Goal: Task Accomplishment & Management: Complete application form

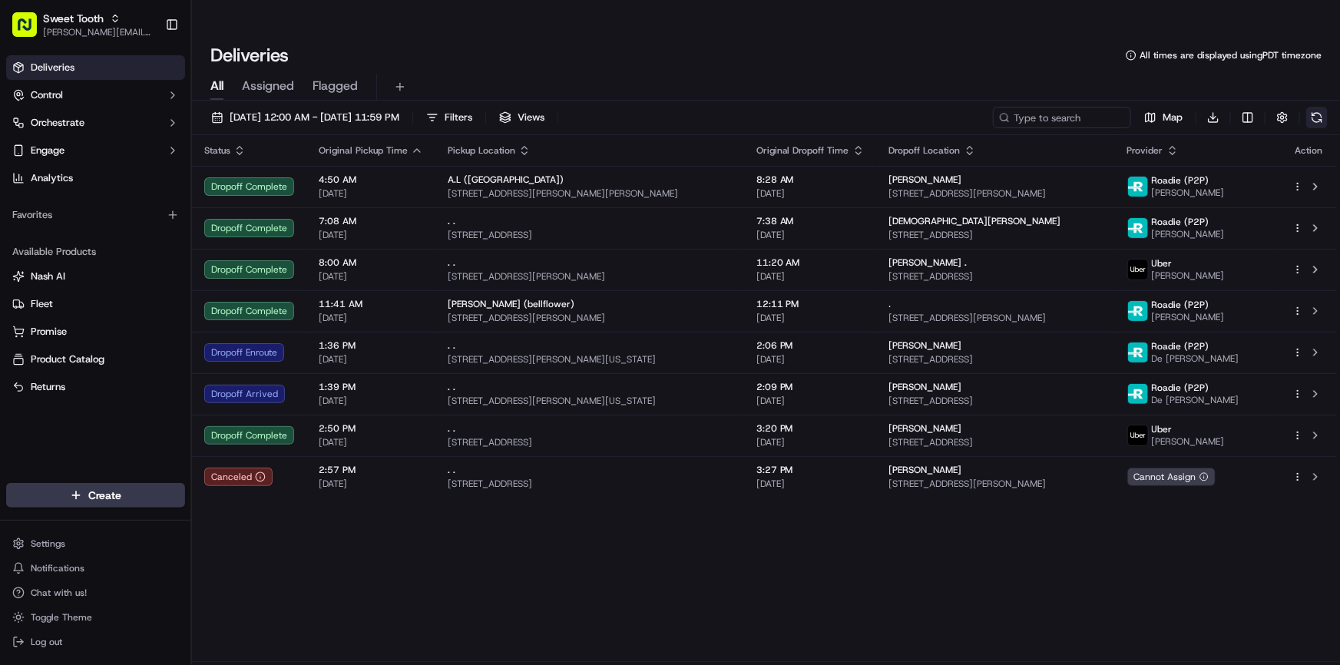
click at [1307, 107] on button at bounding box center [1317, 118] width 22 height 22
click at [611, 74] on div "All Assigned Flagged" at bounding box center [766, 87] width 1148 height 27
click at [140, 494] on html "Sweet Tooth [PERSON_NAME][EMAIL_ADDRESS][DOMAIN_NAME] Toggle Sidebar Deliveries…" at bounding box center [670, 332] width 1340 height 665
click at [280, 519] on link "Delivery" at bounding box center [277, 524] width 171 height 28
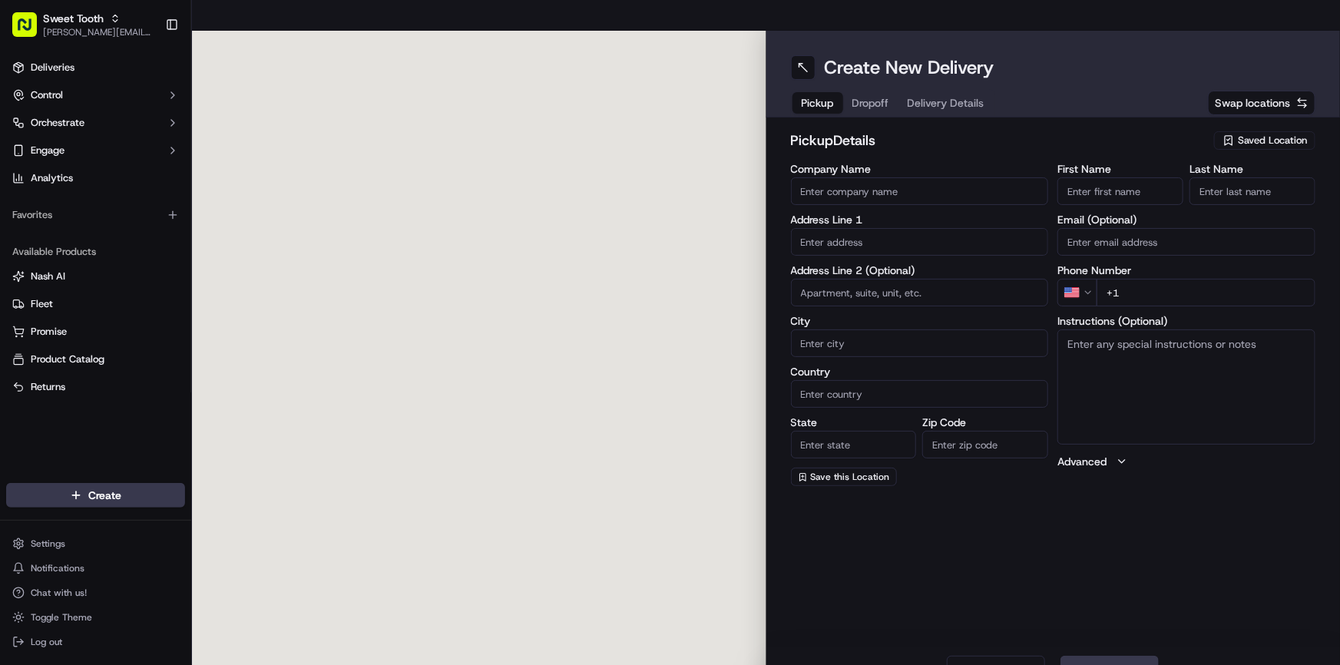
click at [1233, 134] on icon "button" at bounding box center [1229, 140] width 12 height 12
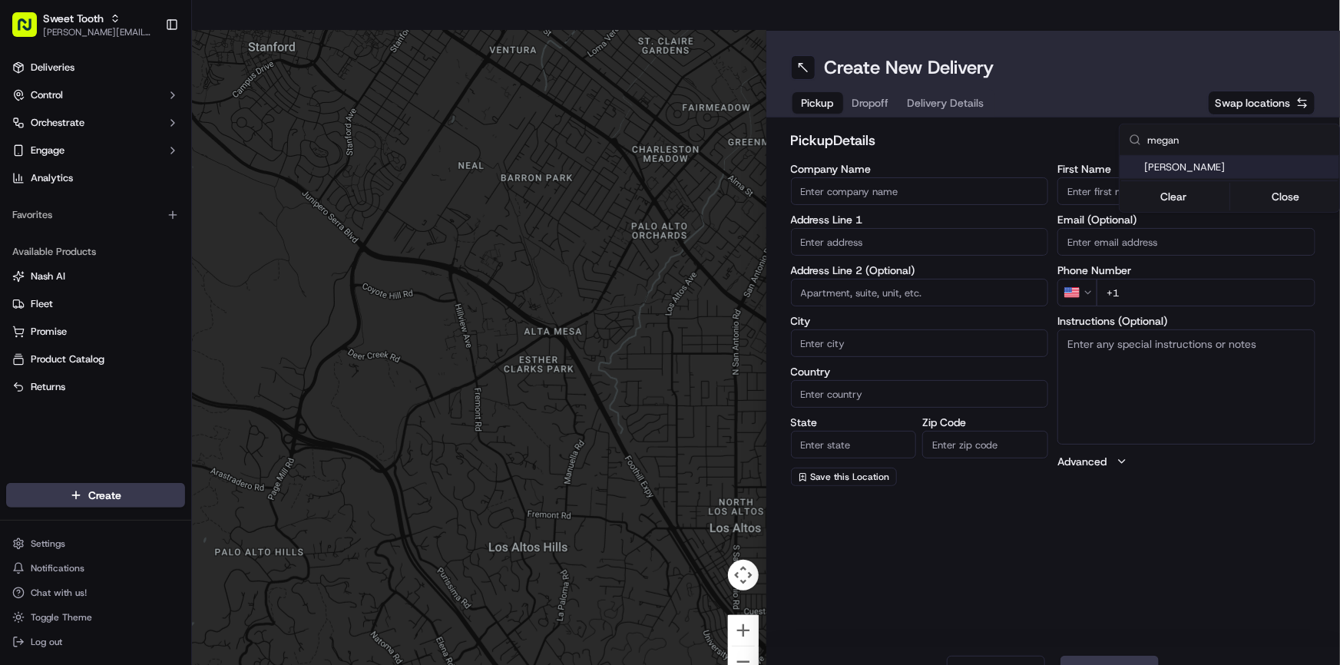
type input "megan"
click at [1205, 166] on span "[PERSON_NAME]" at bounding box center [1238, 168] width 189 height 14
type input "[PERSON_NAME]"
type input "[STREET_ADDRESS]"
type input "Benbrook"
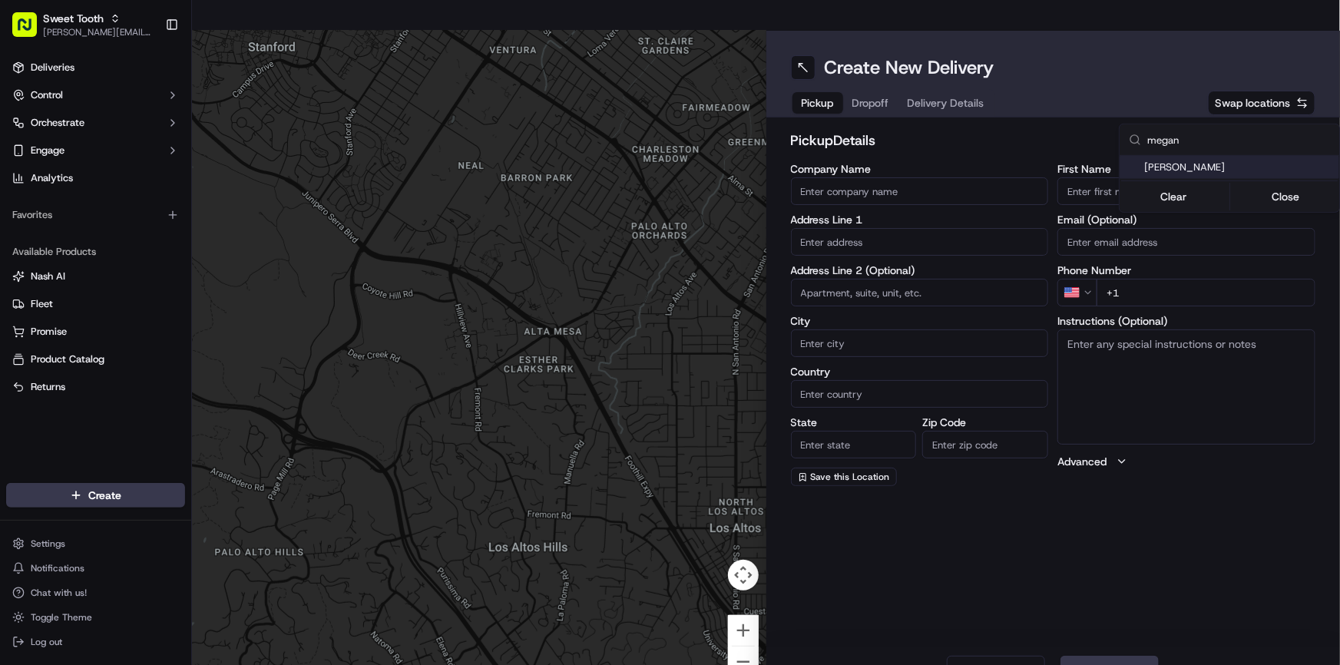
type input "US"
type input "[GEOGRAPHIC_DATA]"
type input "76126"
type input "[PERSON_NAME]"
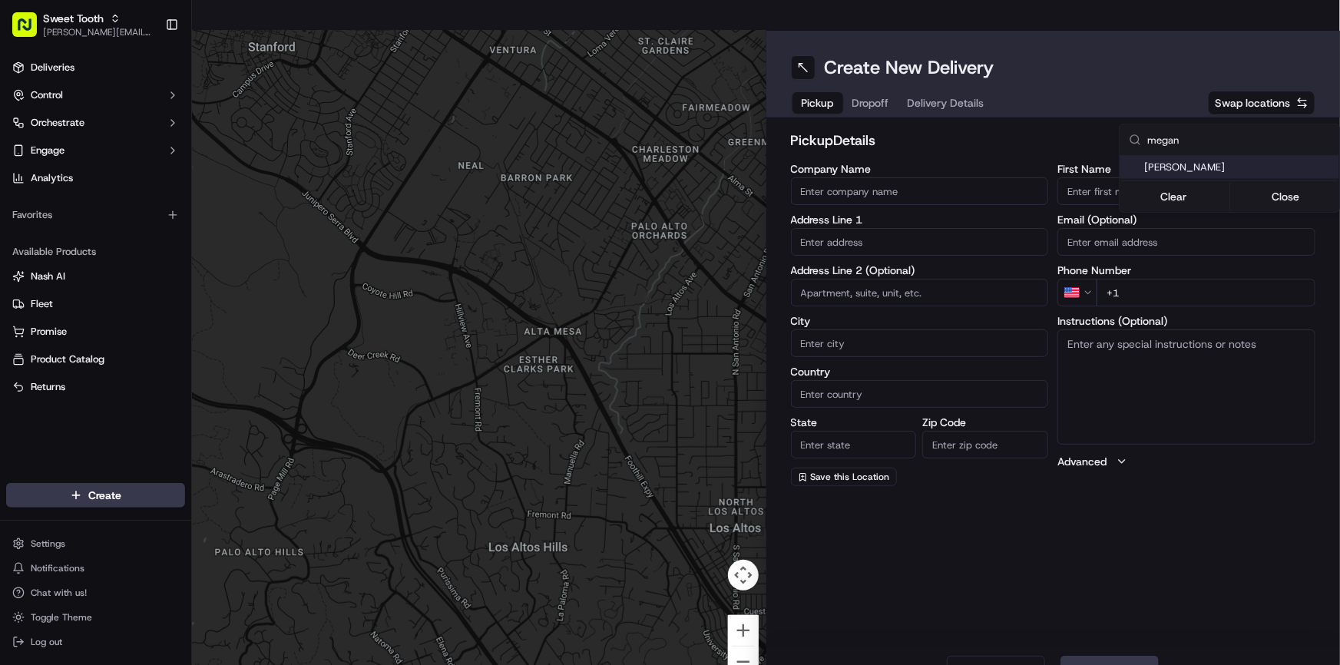
type input "[PHONE_NUMBER]"
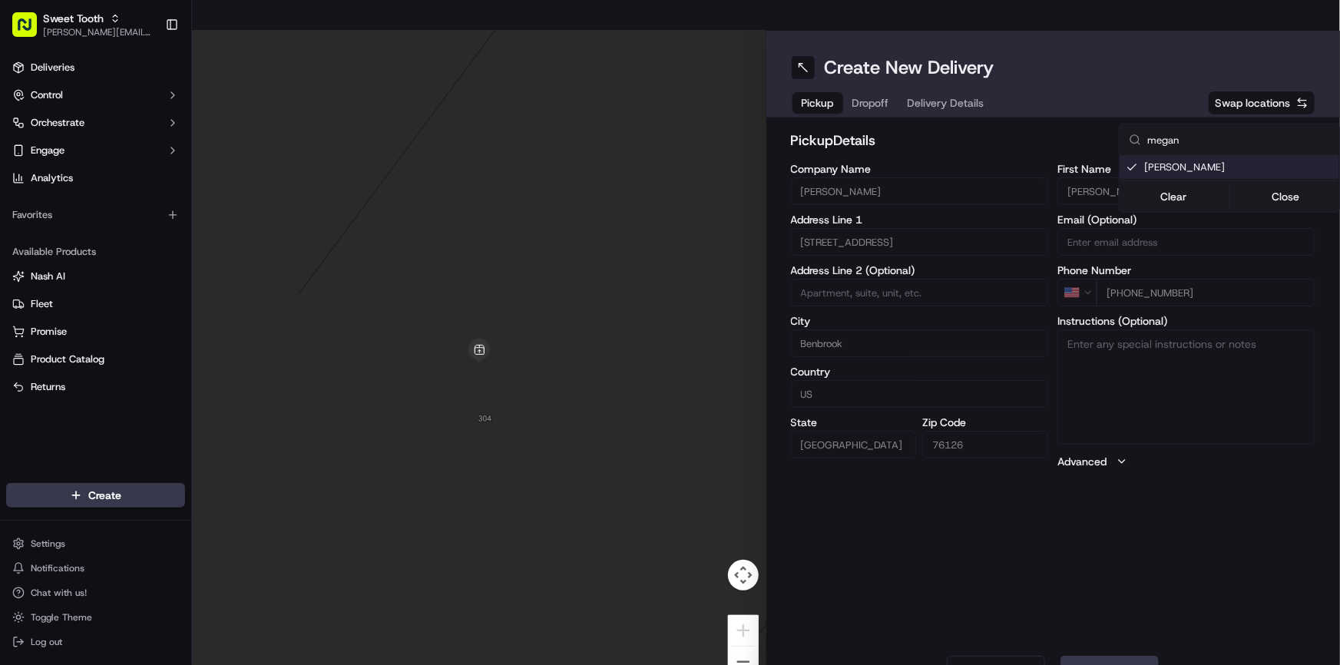
click at [1204, 504] on html "Sweet Tooth [PERSON_NAME][EMAIL_ADDRESS][DOMAIN_NAME] Toggle Sidebar Deliveries…" at bounding box center [670, 332] width 1340 height 665
click at [1117, 656] on button "Next" at bounding box center [1110, 671] width 98 height 31
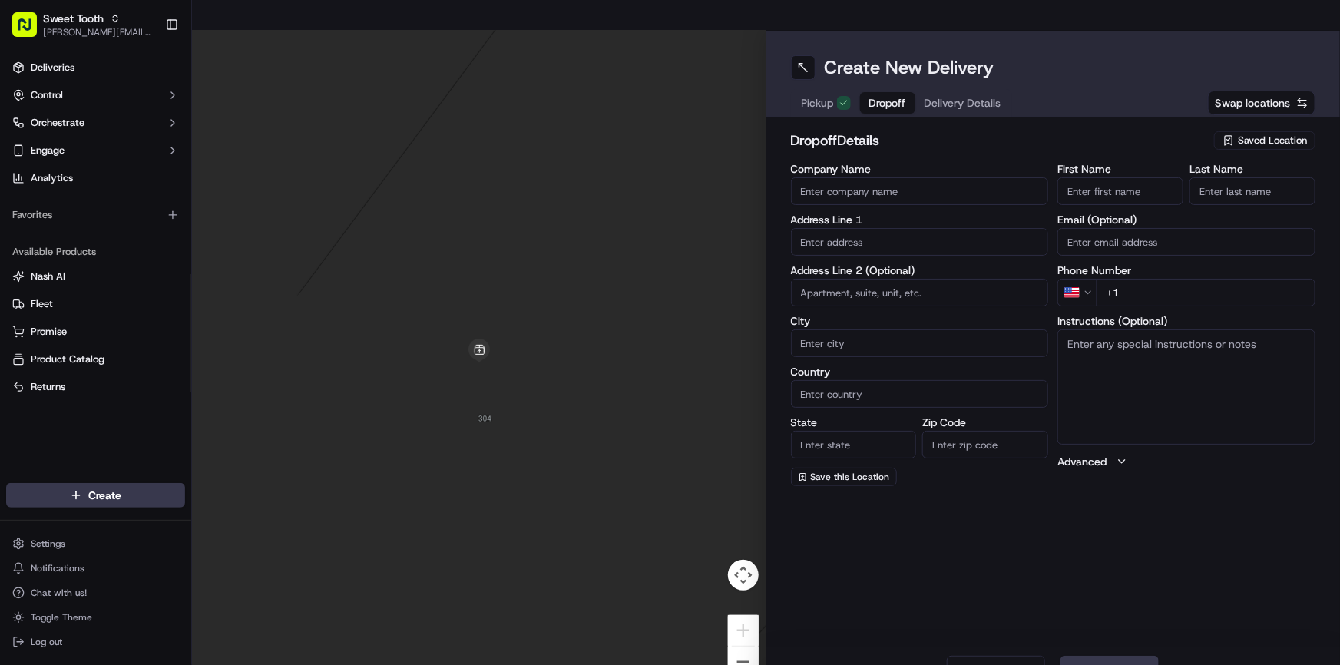
click at [863, 228] on input "text" at bounding box center [920, 242] width 258 height 28
paste input "[STREET_ADDRESS][PERSON_NAME]"
click at [961, 242] on div "[STREET_ADDRESS]" at bounding box center [920, 242] width 250 height 23
type input "[STREET_ADDRESS]"
type input "[GEOGRAPHIC_DATA]"
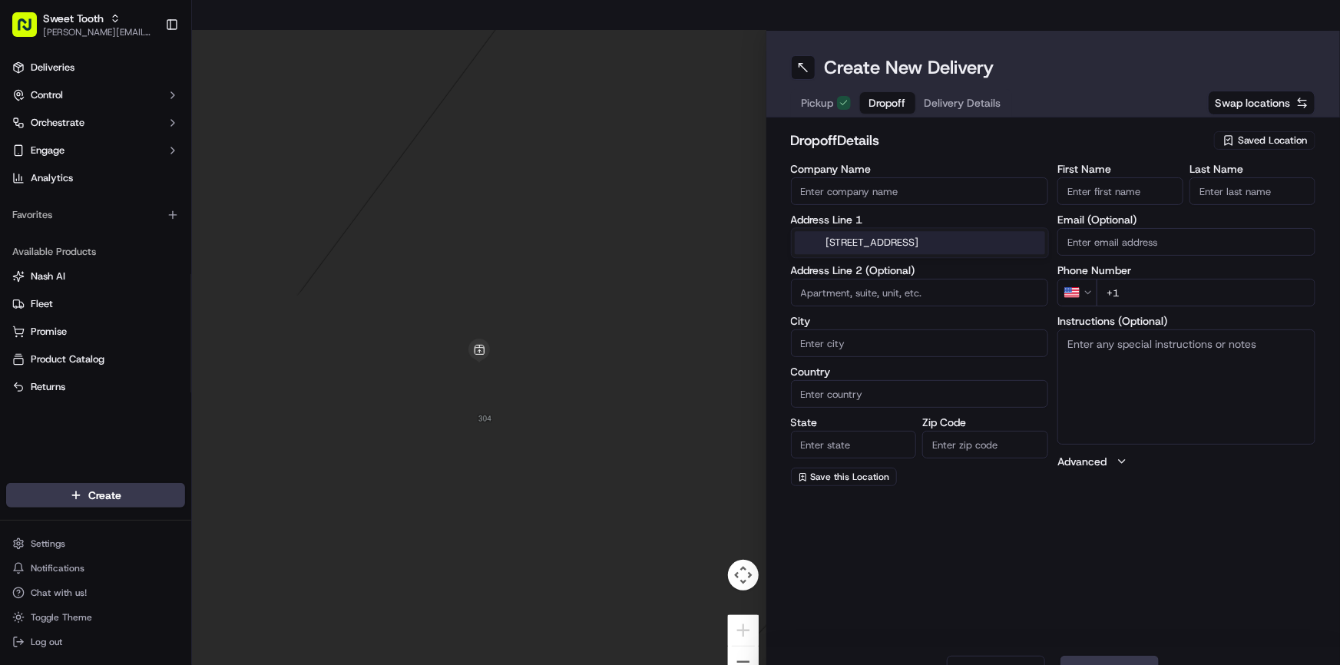
type input "[GEOGRAPHIC_DATA]"
type input "75236"
type input "[STREET_ADDRESS]"
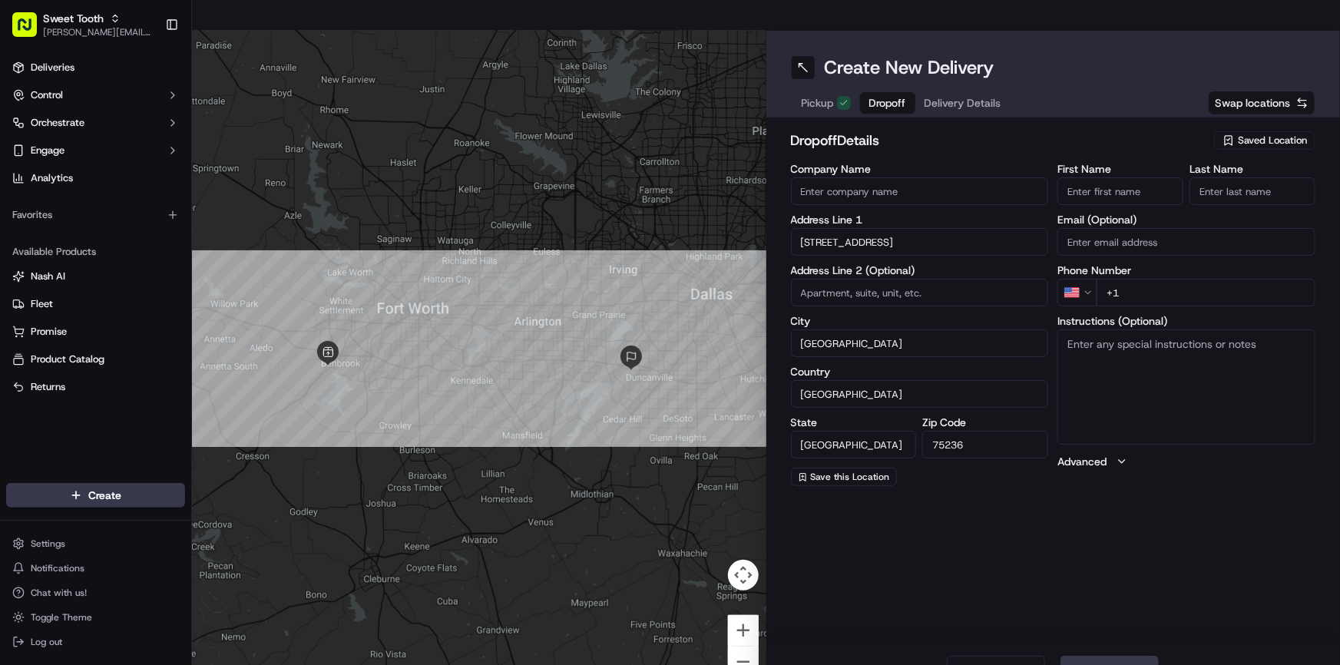
paste input "4302"
type input "4302"
click at [1097, 492] on div "Create New Delivery Pickup Dropoff Delivery Details Swap locations dropoff Deta…" at bounding box center [1053, 363] width 574 height 665
paste input "Daria"
type input "Daria"
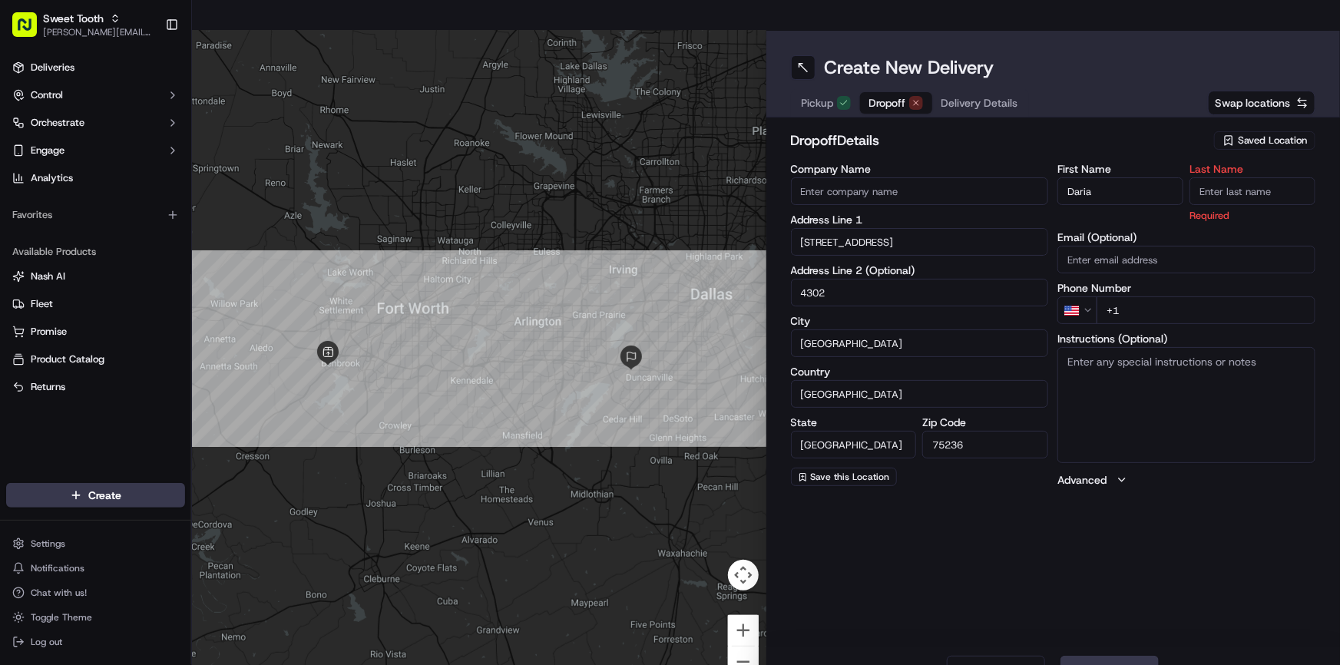
drag, startPoint x: 1210, startPoint y: 175, endPoint x: 1213, endPoint y: 157, distance: 17.8
paste input "[PERSON_NAME]"
type input "[PERSON_NAME]"
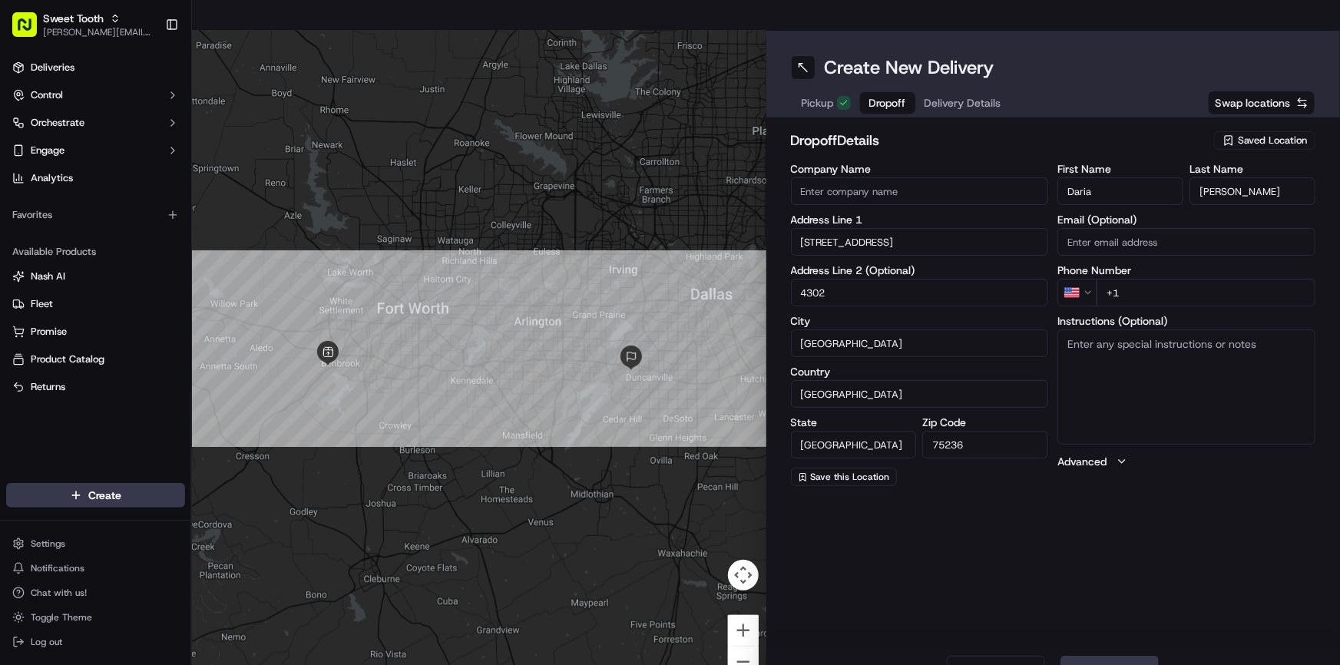
paste input "[PHONE_NUMBER]"
type input "[PHONE_NUMBER]"
click at [853, 471] on span "Save this Location" at bounding box center [850, 477] width 79 height 12
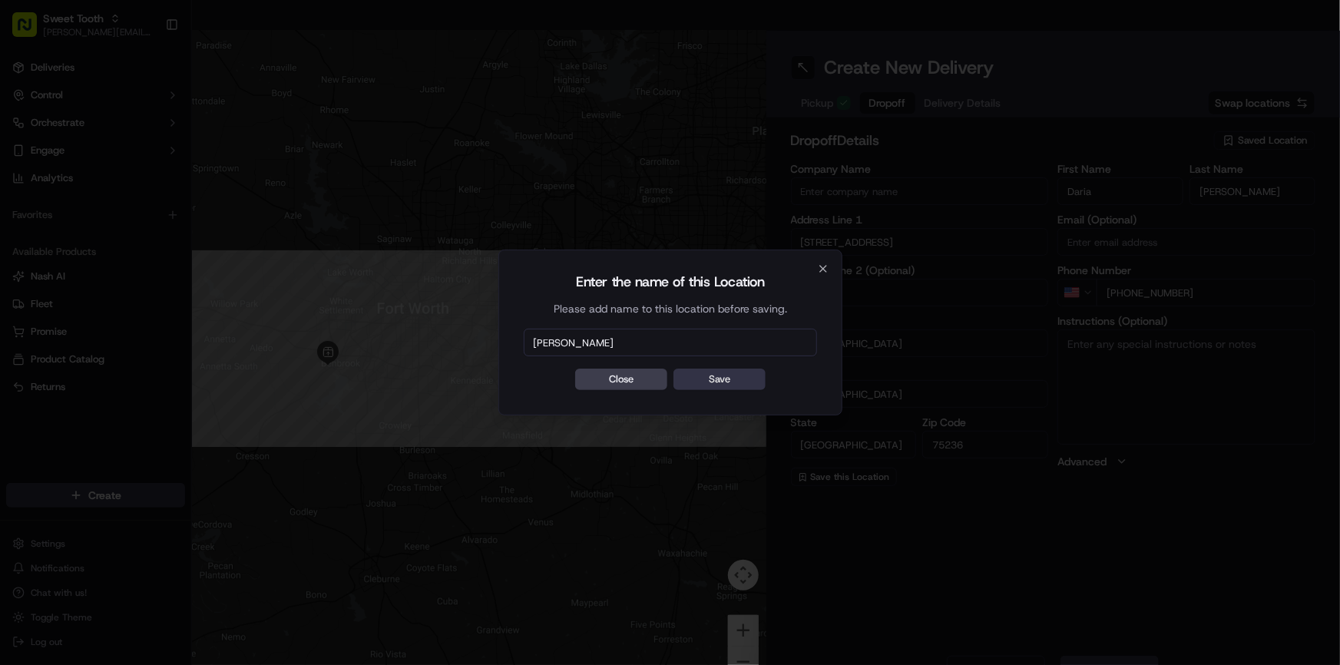
type input "[PERSON_NAME]"
click at [736, 386] on button "Save" at bounding box center [720, 380] width 92 height 22
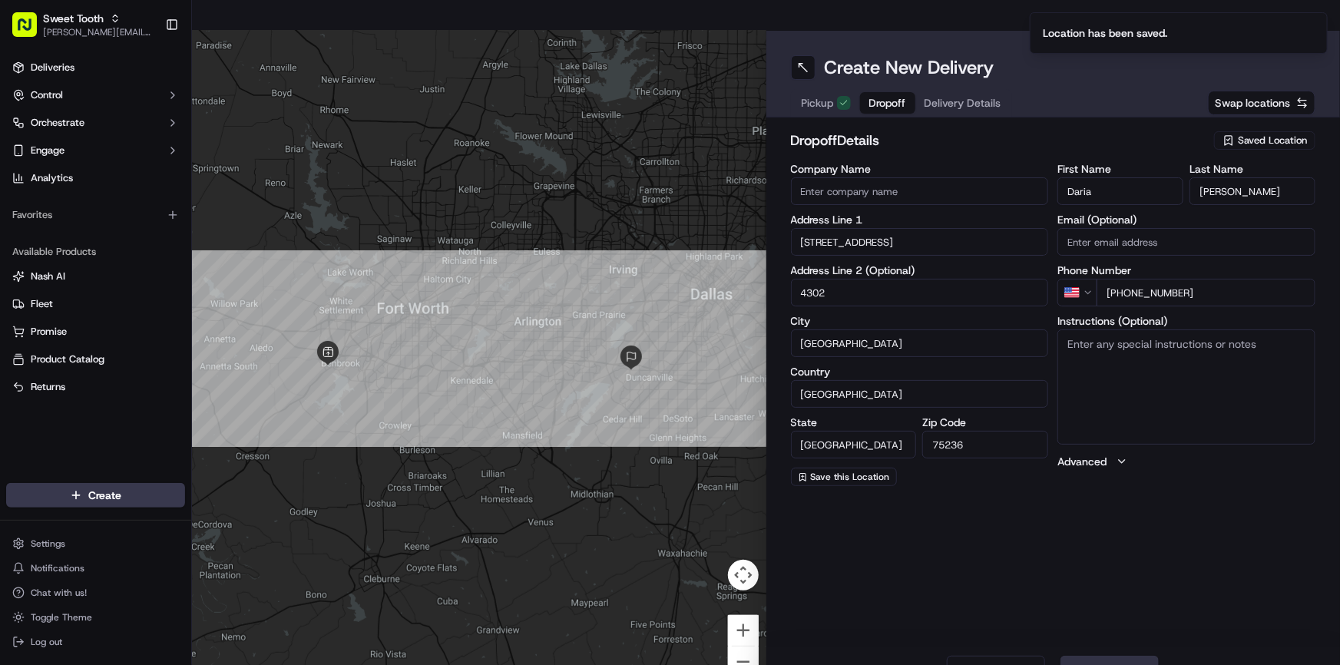
click at [1106, 656] on button "Next" at bounding box center [1110, 671] width 98 height 31
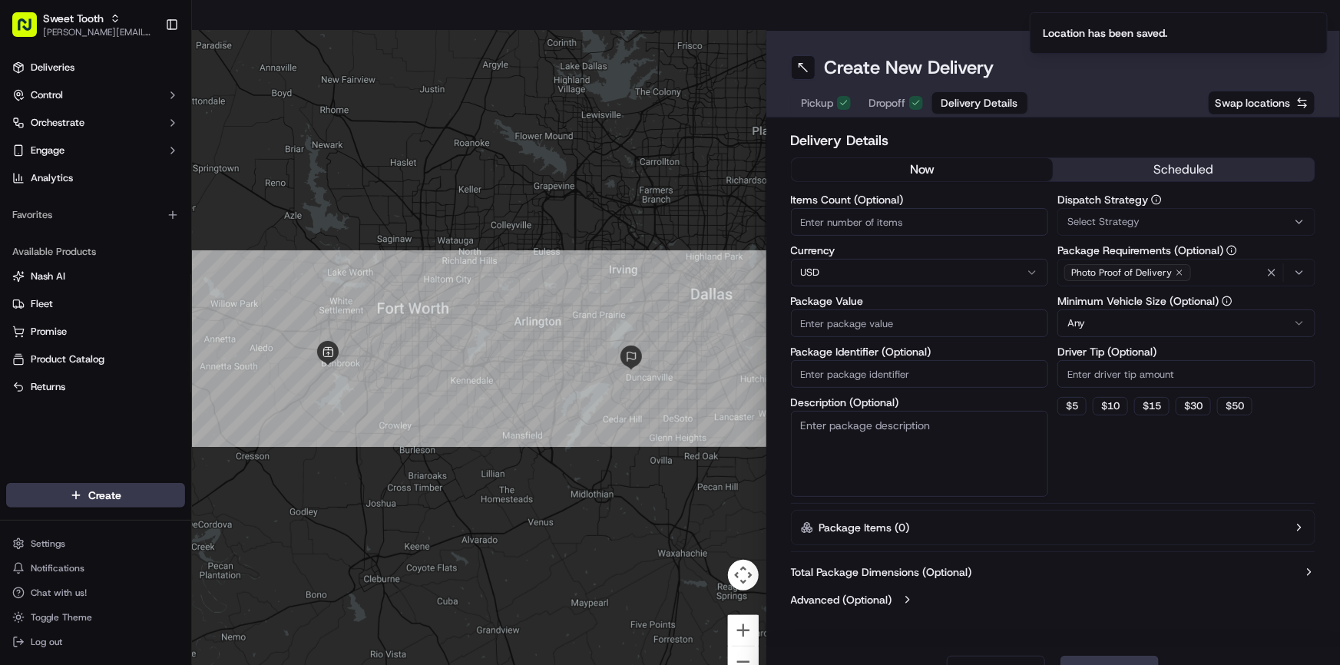
click at [858, 310] on input "Package Value" at bounding box center [920, 324] width 258 height 28
type input "132"
click at [1074, 656] on button "Submit" at bounding box center [1110, 671] width 98 height 31
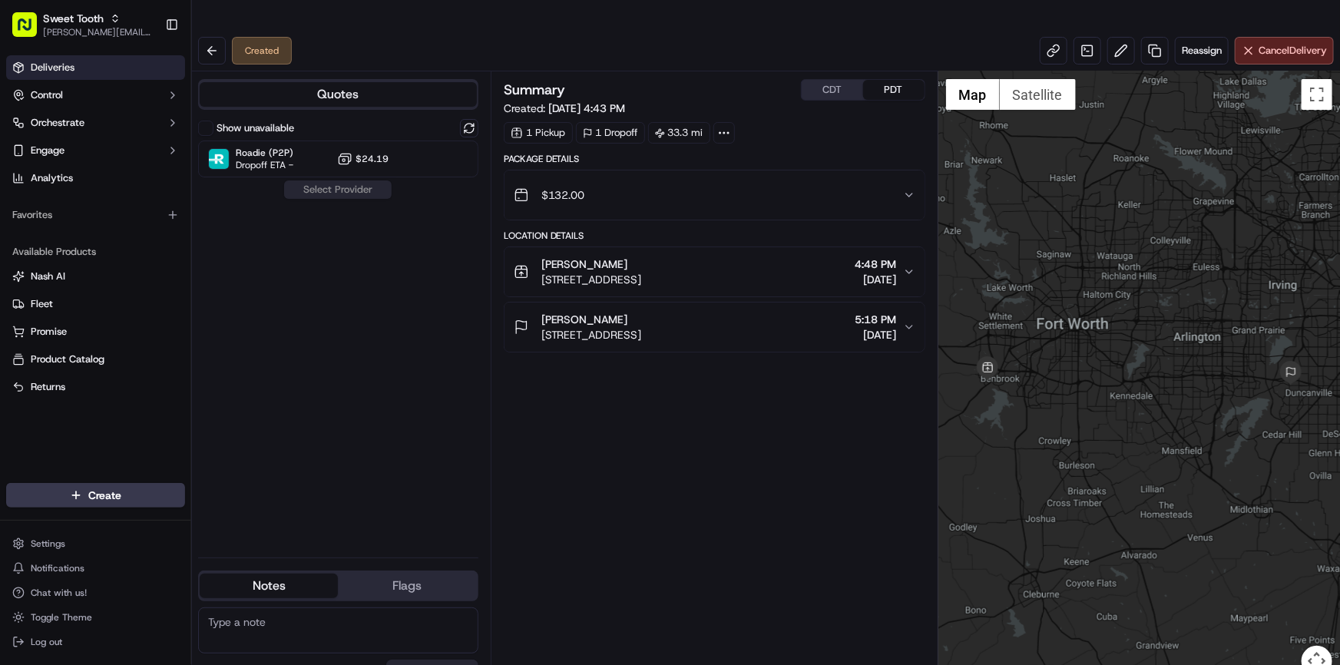
click at [58, 69] on span "Deliveries" at bounding box center [53, 68] width 44 height 14
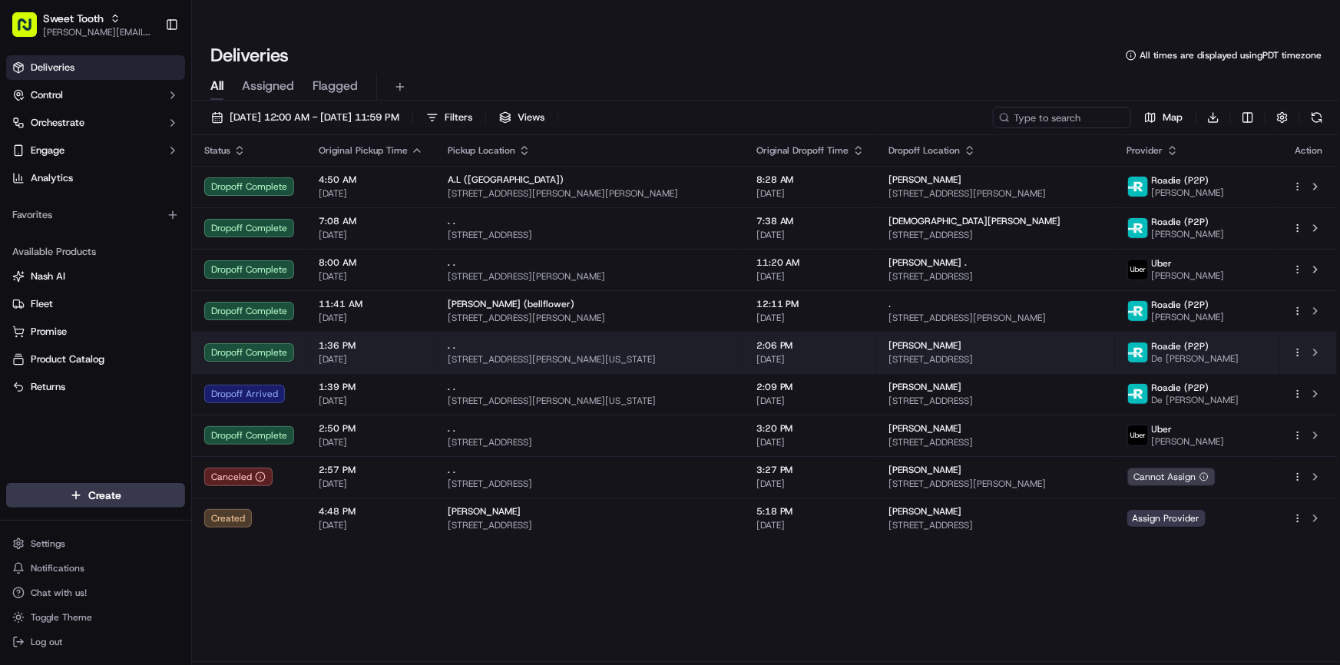
click at [299, 336] on td "Dropoff Complete" at bounding box center [249, 352] width 114 height 41
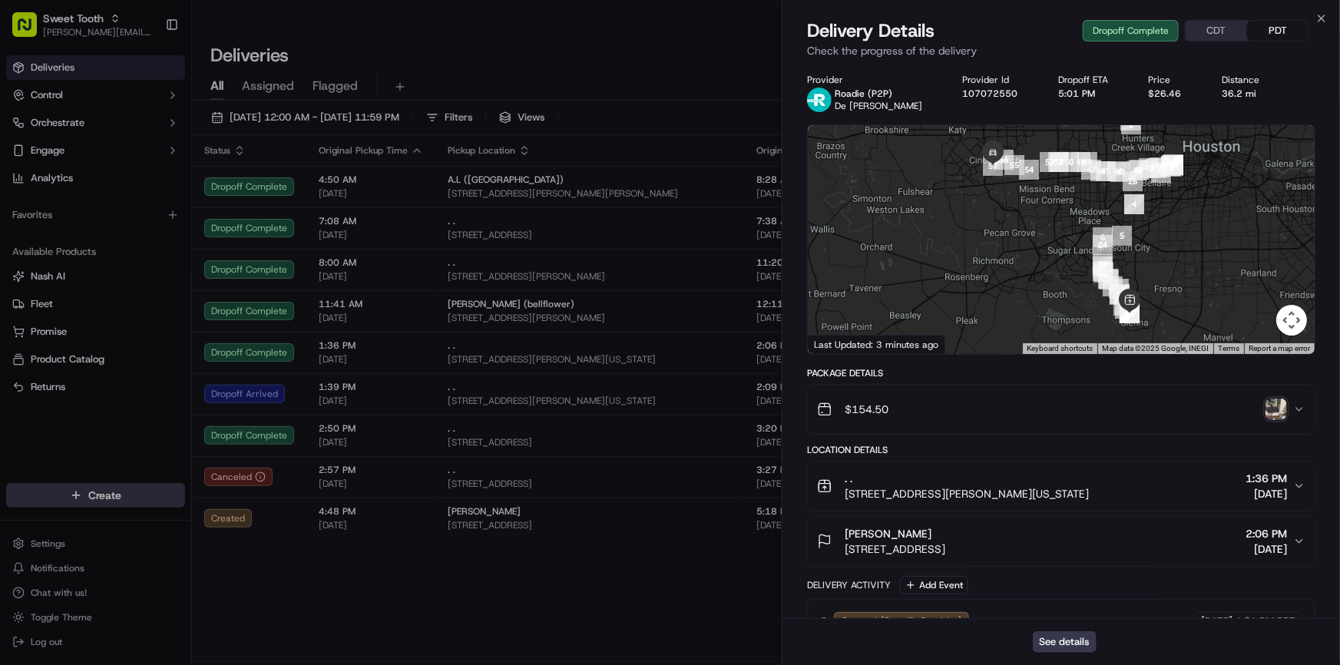
click at [1271, 416] on img "button" at bounding box center [1277, 410] width 22 height 22
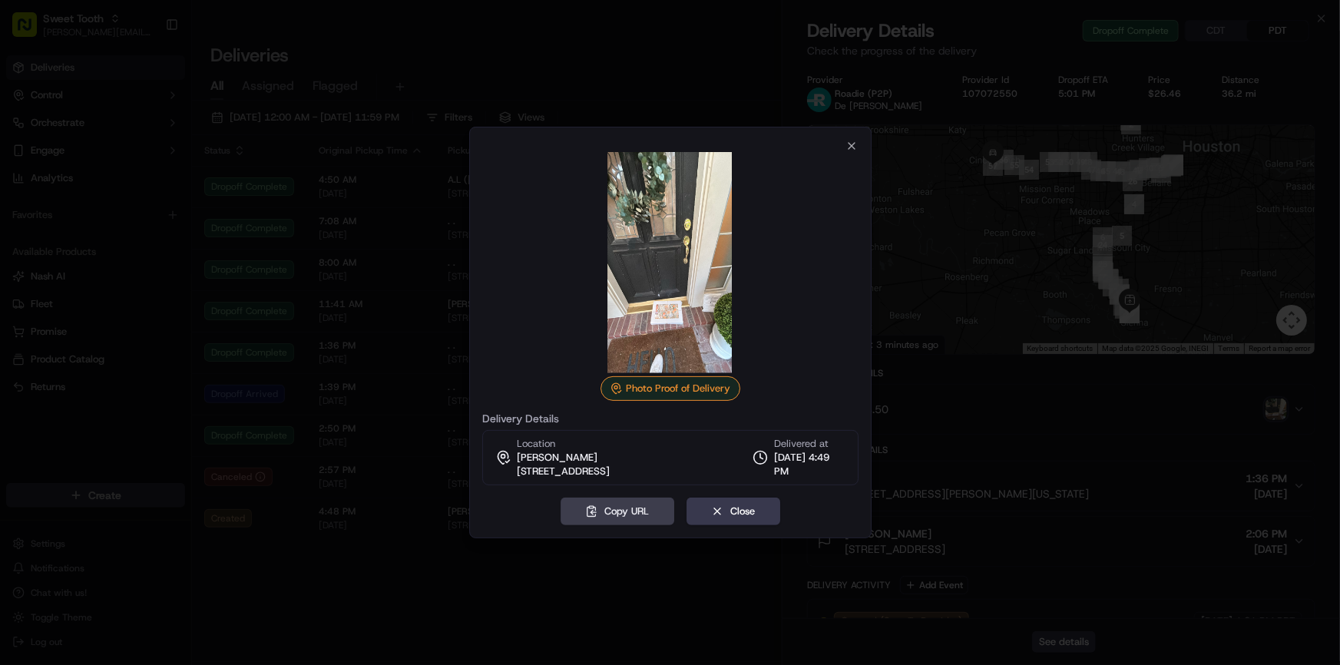
drag, startPoint x: 1144, startPoint y: 14, endPoint x: 704, endPoint y: 274, distance: 511.3
click at [853, 153] on div at bounding box center [670, 262] width 376 height 221
click at [853, 152] on icon "button" at bounding box center [852, 146] width 12 height 12
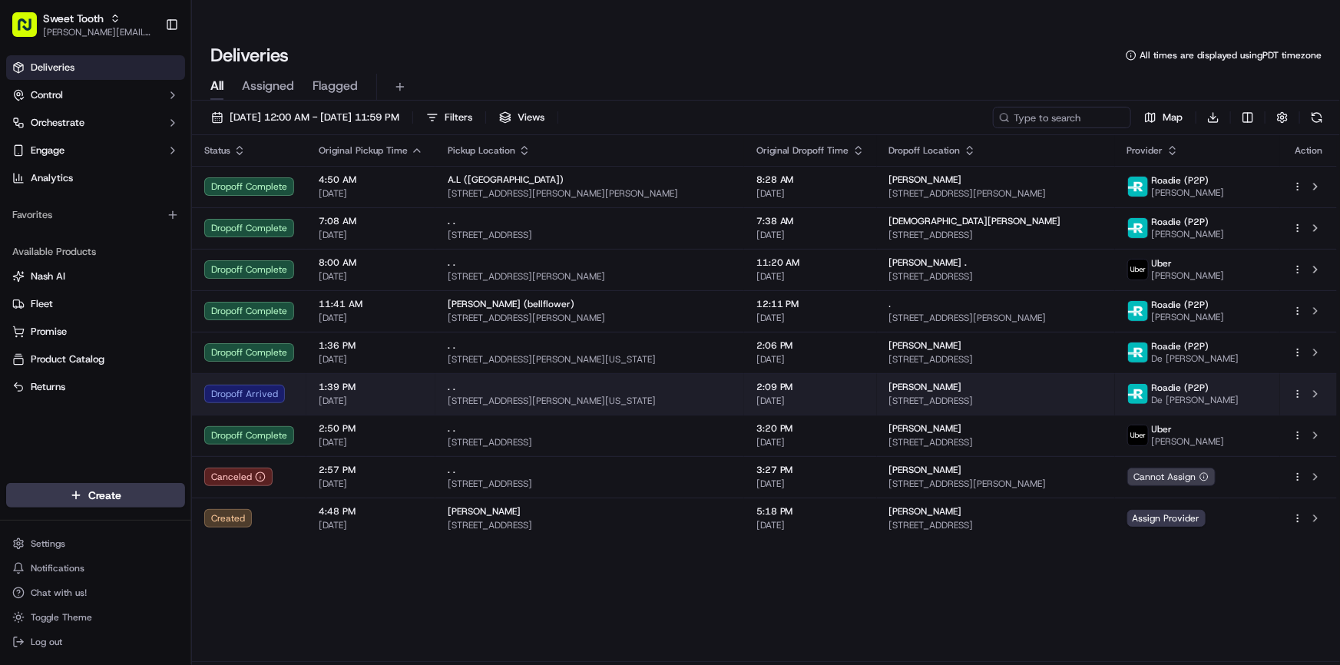
click at [283, 375] on td "Dropoff Arrived" at bounding box center [249, 393] width 114 height 41
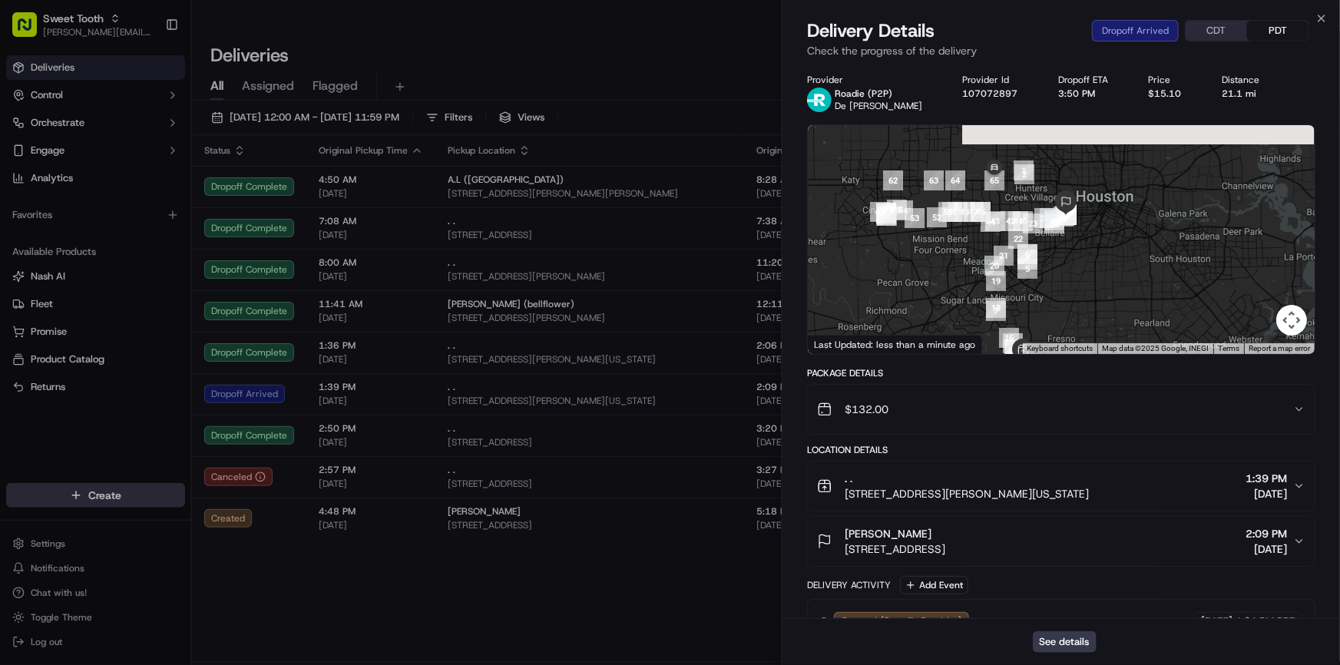
drag, startPoint x: 1077, startPoint y: 253, endPoint x: 1064, endPoint y: 318, distance: 65.8
click at [1064, 318] on div at bounding box center [1061, 239] width 507 height 229
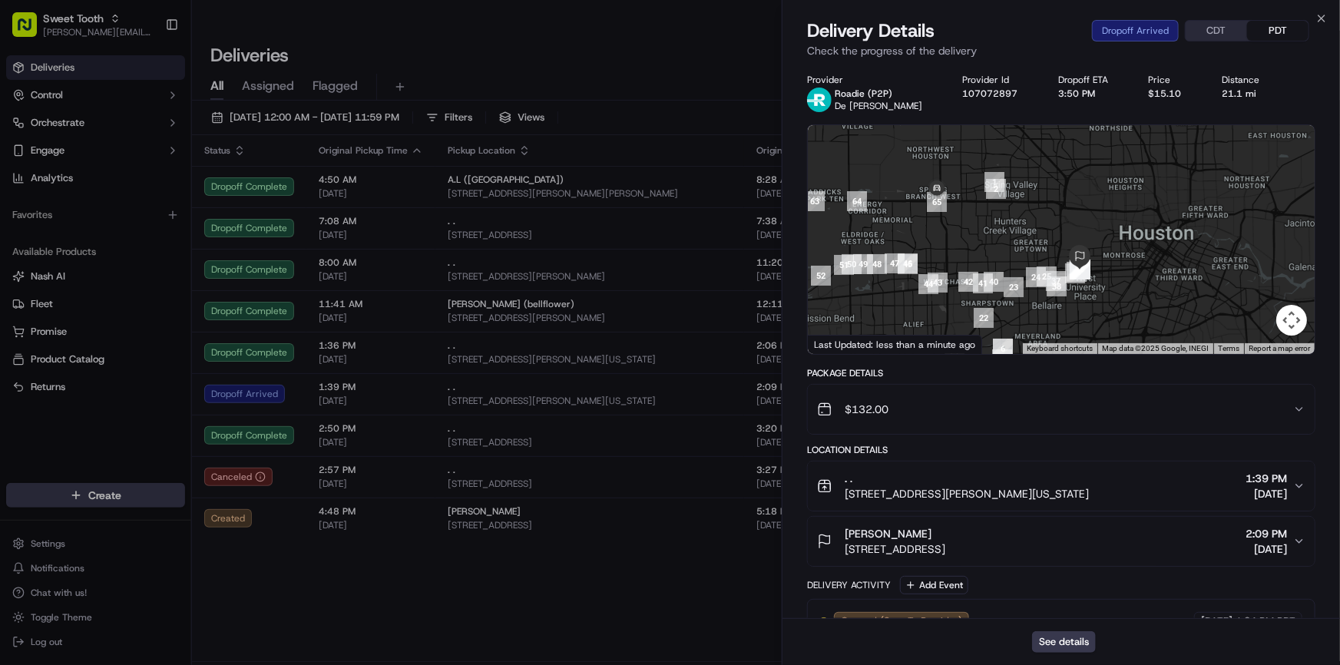
drag, startPoint x: 1056, startPoint y: 223, endPoint x: 1001, endPoint y: 223, distance: 55.3
click at [1001, 223] on div at bounding box center [1061, 239] width 507 height 229
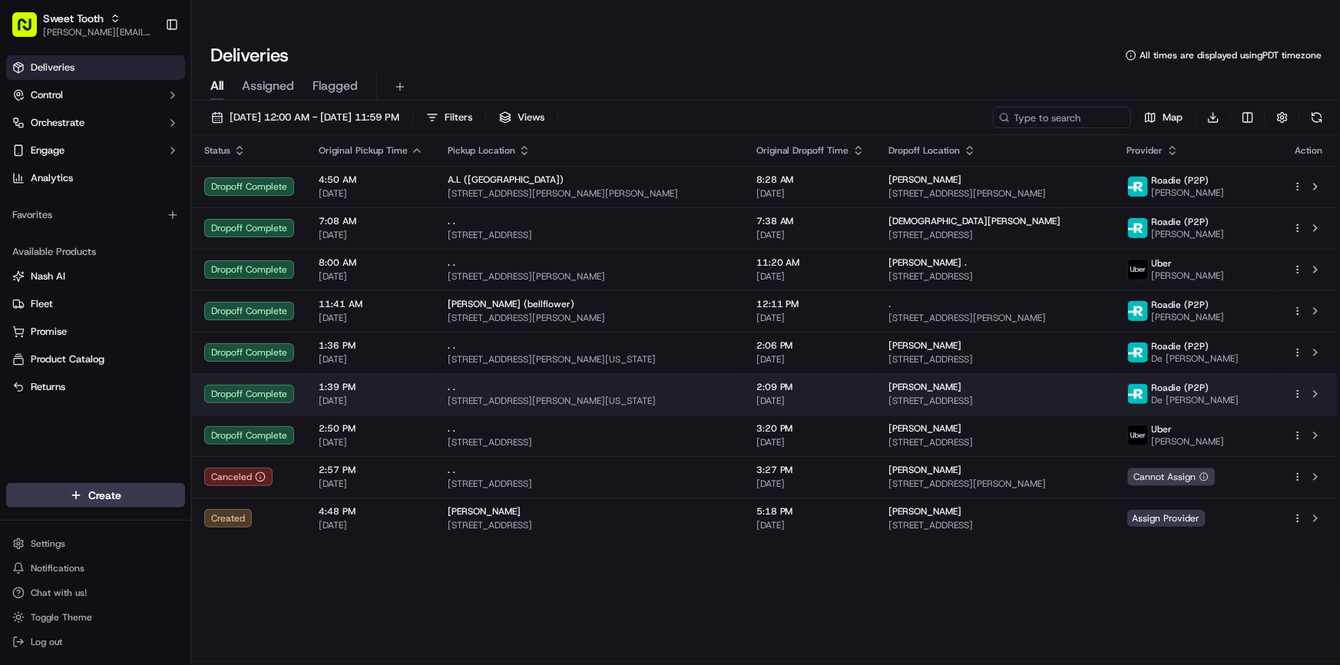
click at [311, 373] on td "1:39 PM [DATE]" at bounding box center [370, 393] width 129 height 41
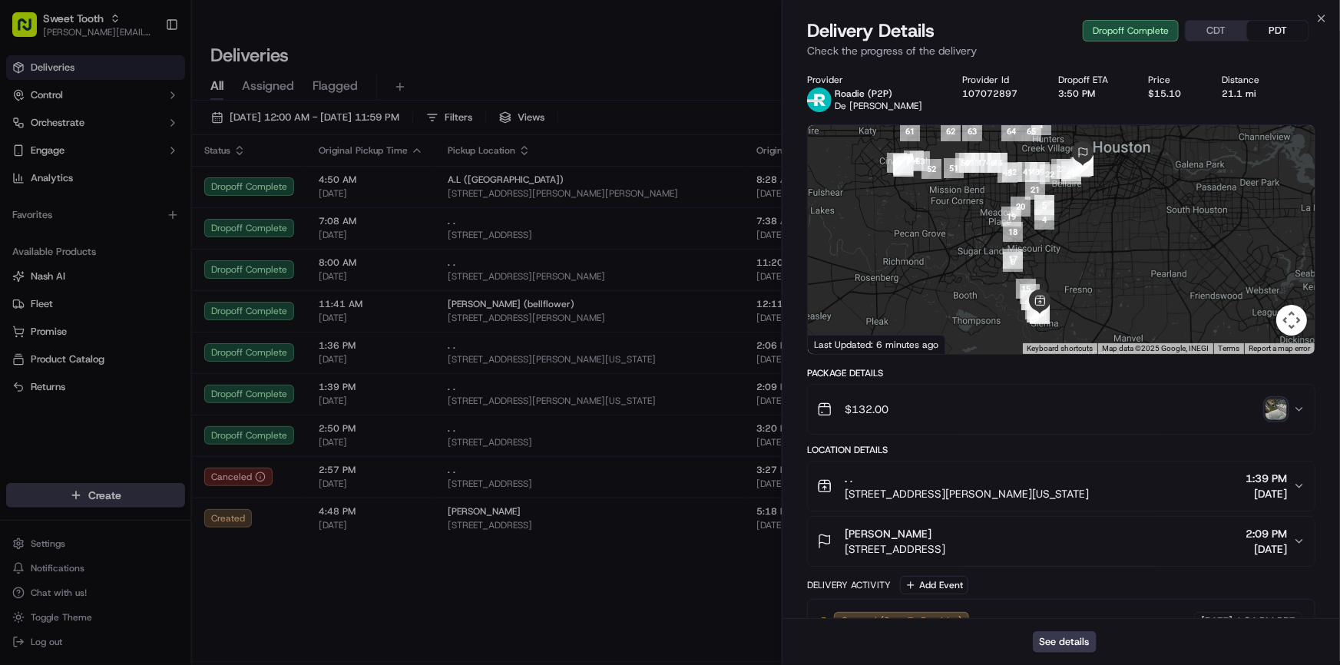
click at [1283, 406] on img "button" at bounding box center [1277, 410] width 22 height 22
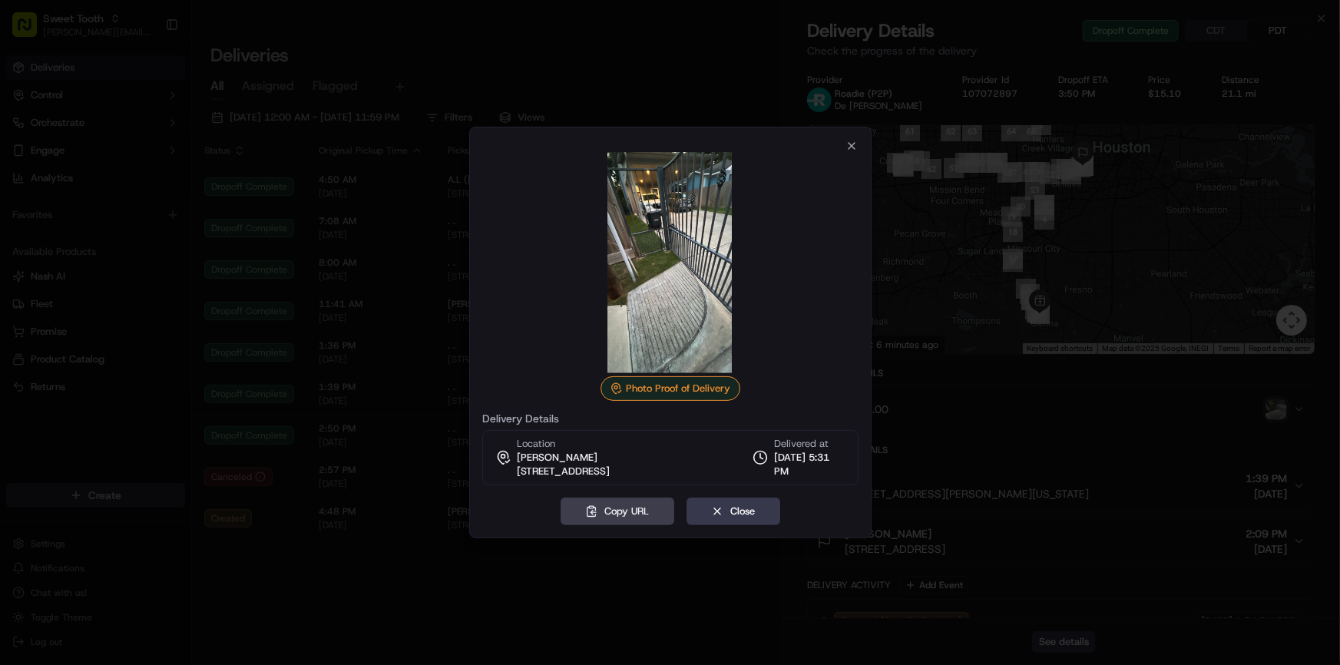
click at [321, 571] on div at bounding box center [670, 332] width 1340 height 665
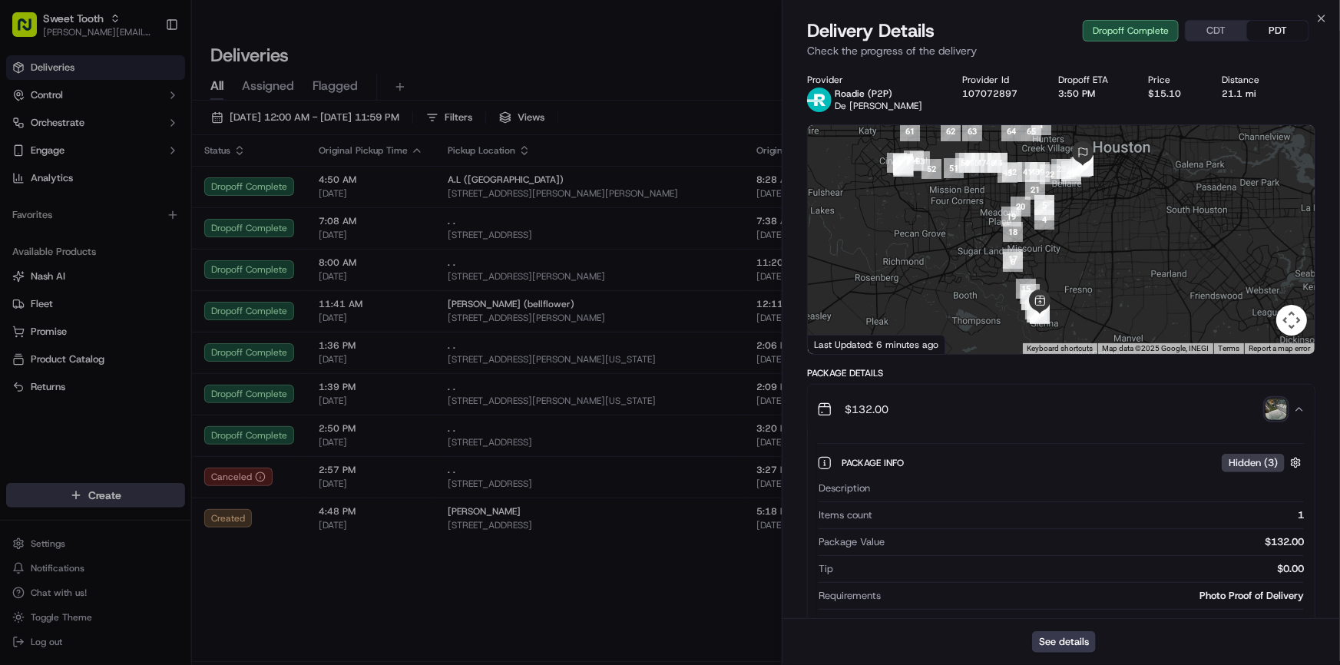
drag, startPoint x: 1098, startPoint y: 250, endPoint x: 1094, endPoint y: 282, distance: 31.6
click at [1094, 279] on div at bounding box center [1061, 239] width 507 height 229
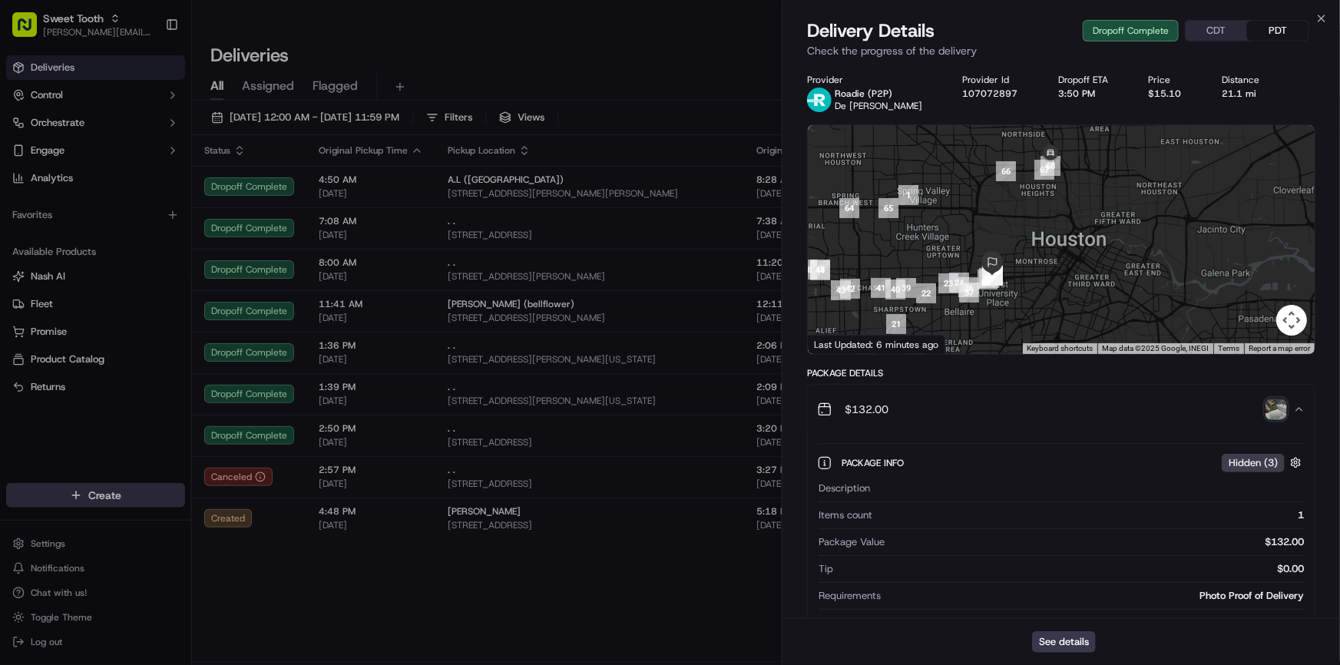
drag, startPoint x: 1084, startPoint y: 254, endPoint x: 1056, endPoint y: 220, distance: 44.2
click at [1056, 220] on div at bounding box center [1061, 239] width 507 height 229
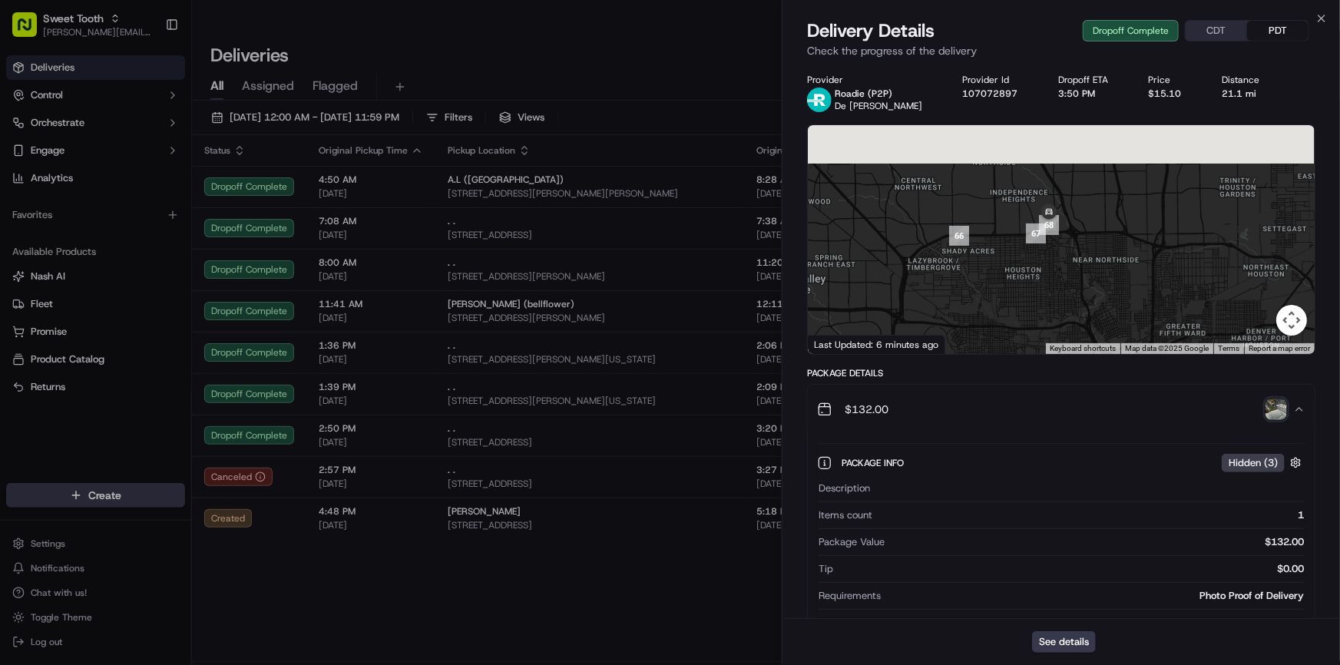
drag, startPoint x: 1077, startPoint y: 214, endPoint x: 1056, endPoint y: 363, distance: 151.2
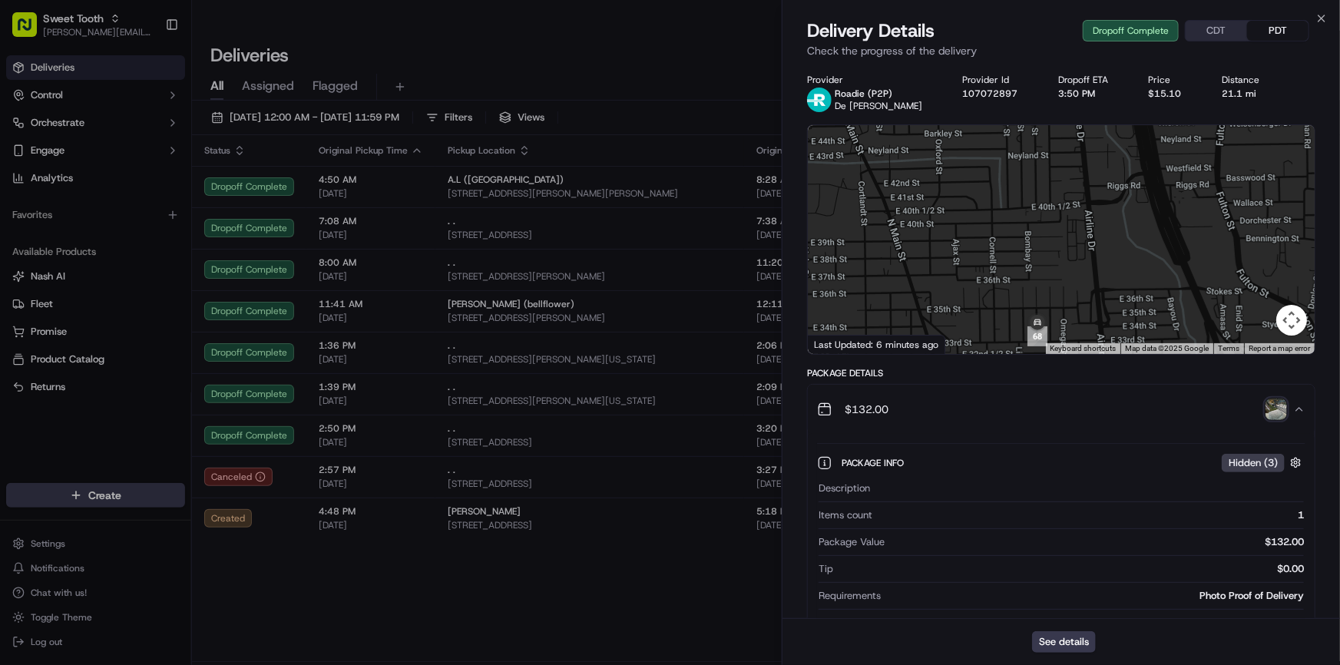
drag, startPoint x: 1083, startPoint y: 311, endPoint x: 1086, endPoint y: 265, distance: 46.2
click at [1086, 265] on div at bounding box center [1061, 239] width 507 height 229
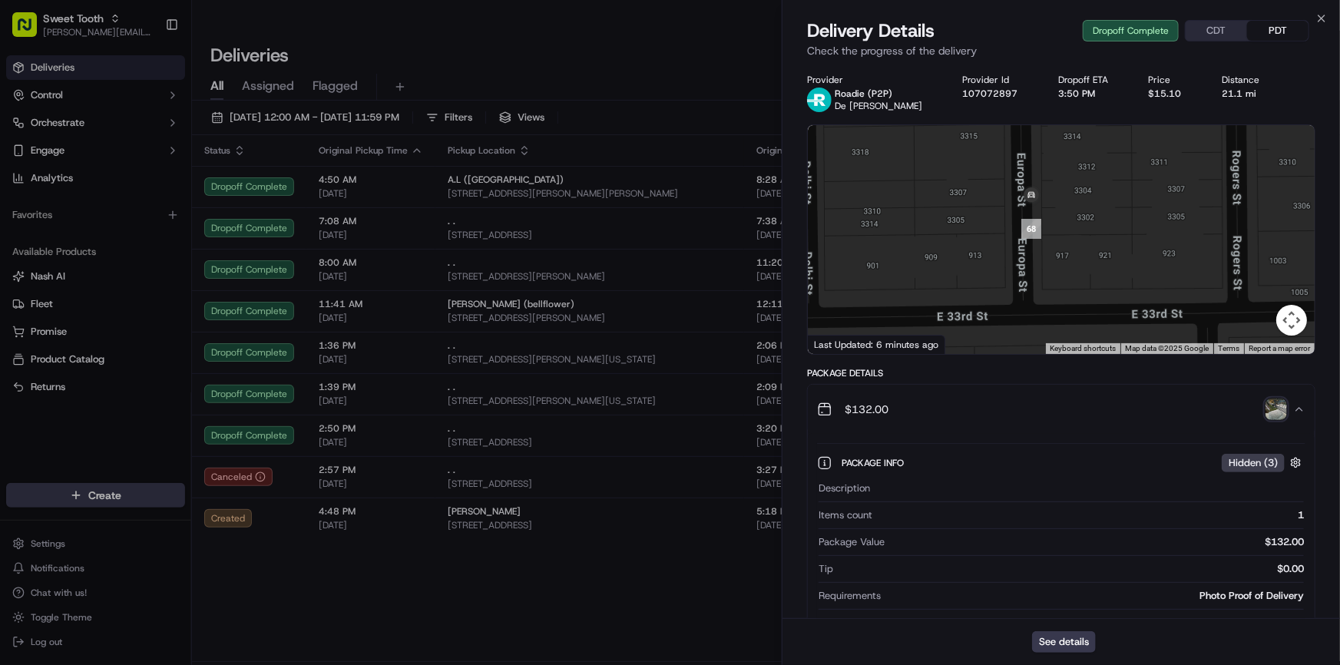
drag, startPoint x: 1034, startPoint y: 276, endPoint x: 1029, endPoint y: 333, distance: 57.0
click at [1029, 333] on div at bounding box center [1061, 239] width 507 height 229
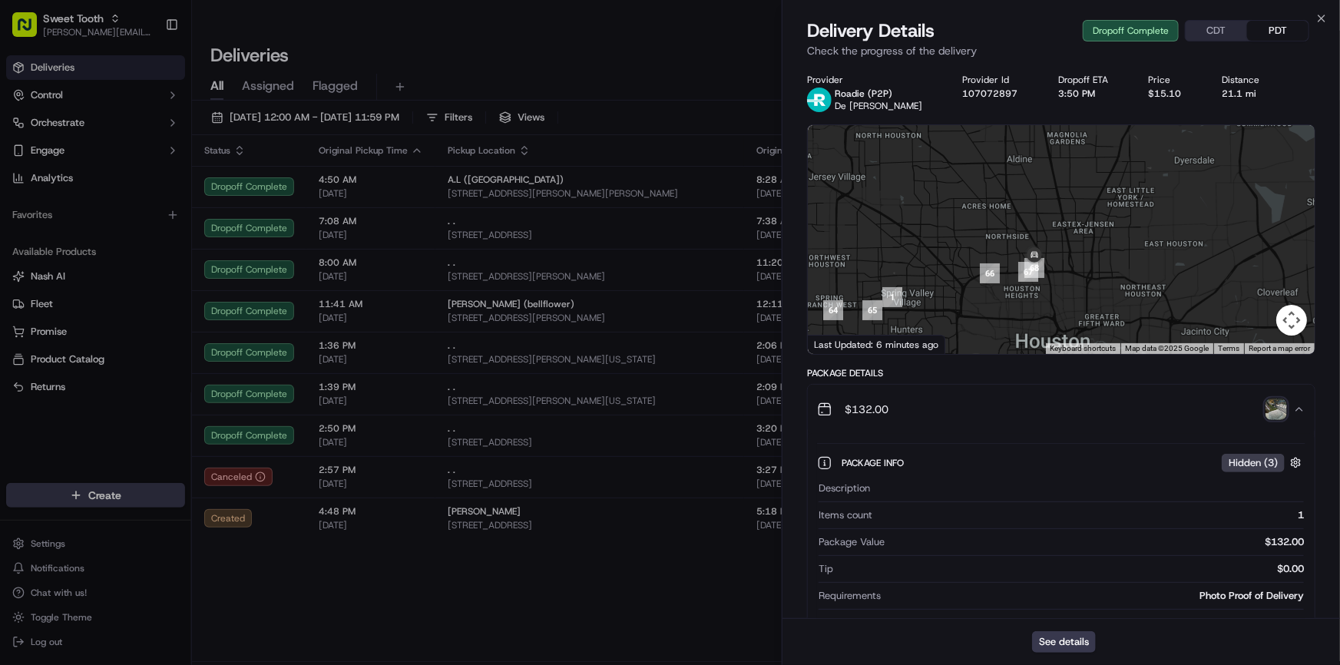
drag, startPoint x: 1015, startPoint y: 307, endPoint x: 1023, endPoint y: 245, distance: 62.8
click at [1023, 245] on div at bounding box center [1061, 239] width 507 height 229
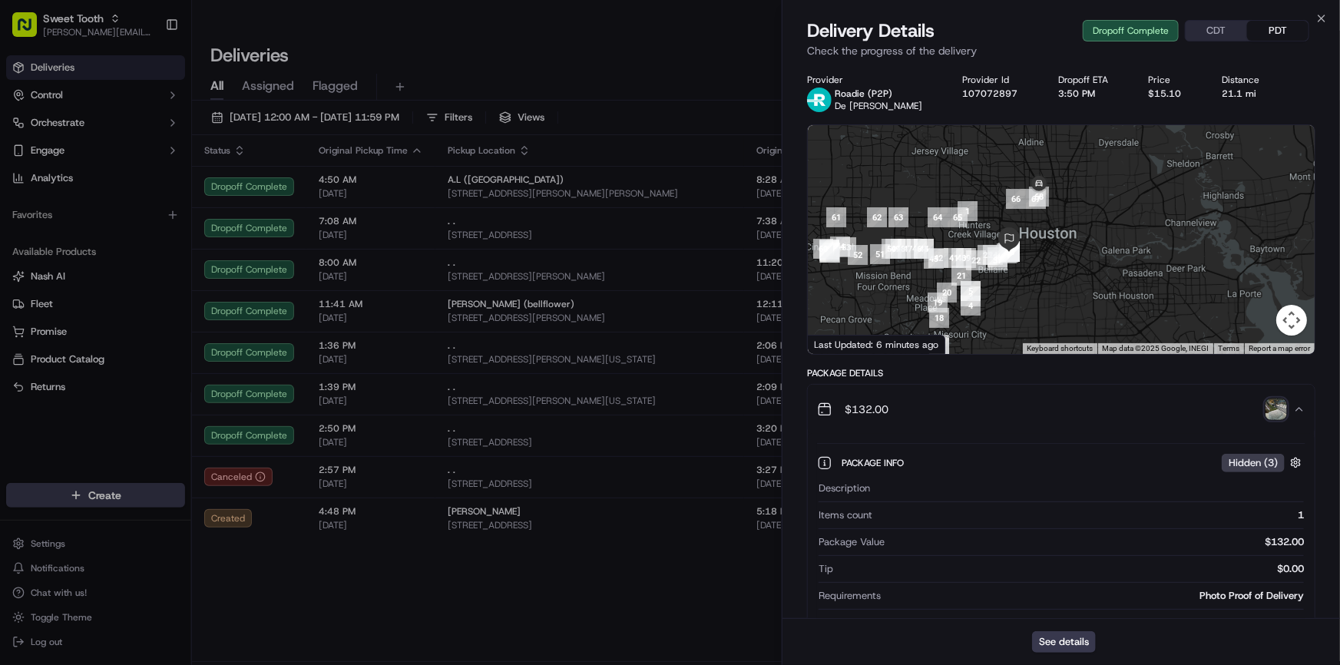
click at [1053, 216] on div at bounding box center [1061, 239] width 507 height 229
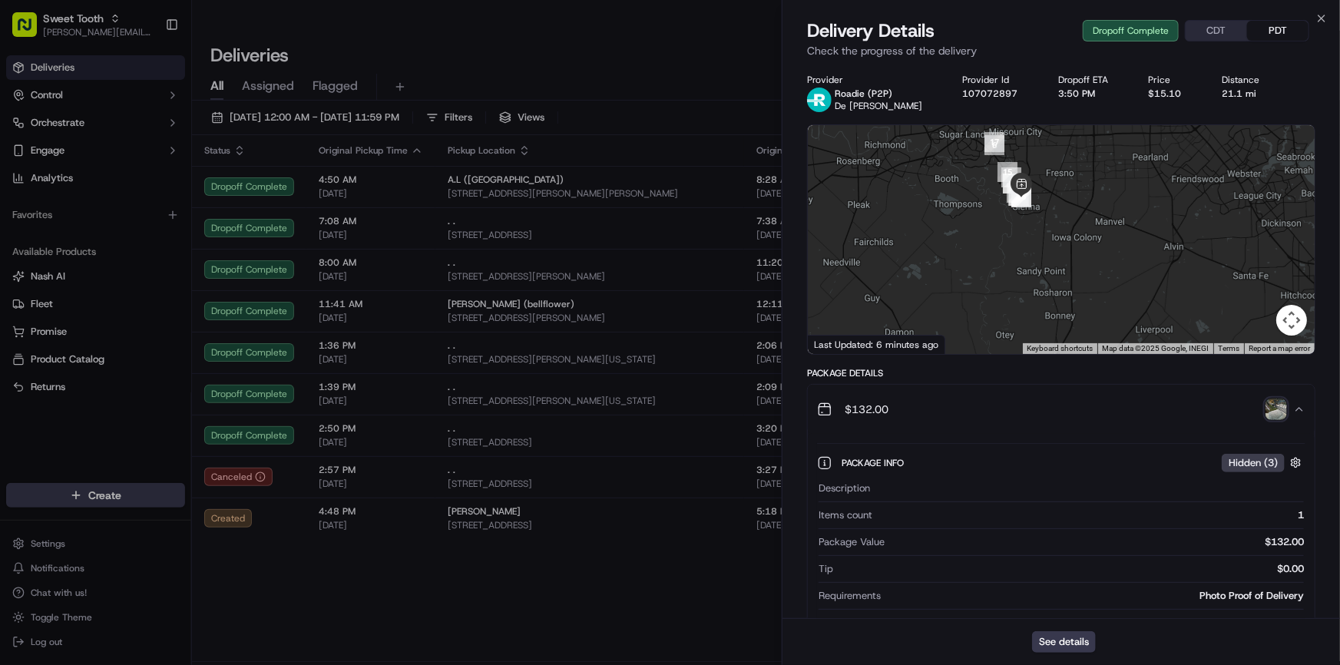
drag, startPoint x: 1056, startPoint y: 213, endPoint x: 1054, endPoint y: 315, distance: 102.2
click at [1055, 311] on div at bounding box center [1061, 239] width 507 height 229
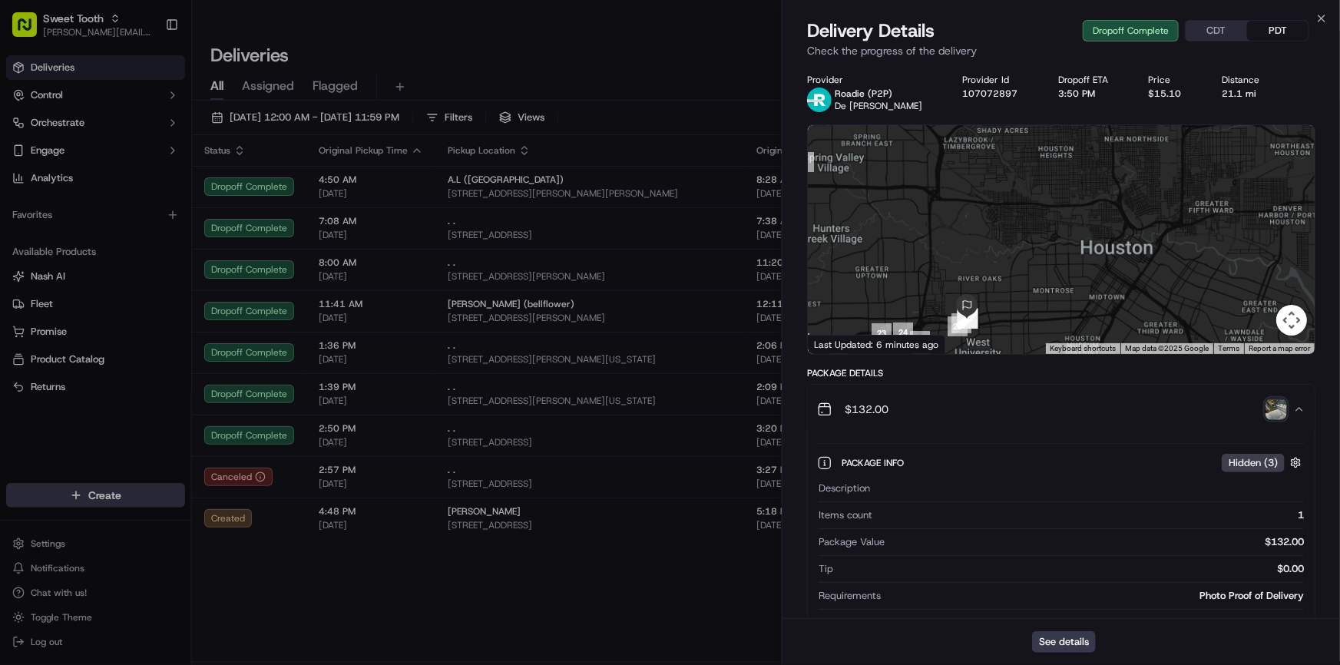
drag, startPoint x: 1087, startPoint y: 260, endPoint x: 1042, endPoint y: 228, distance: 54.6
click at [1045, 228] on div at bounding box center [1061, 239] width 507 height 229
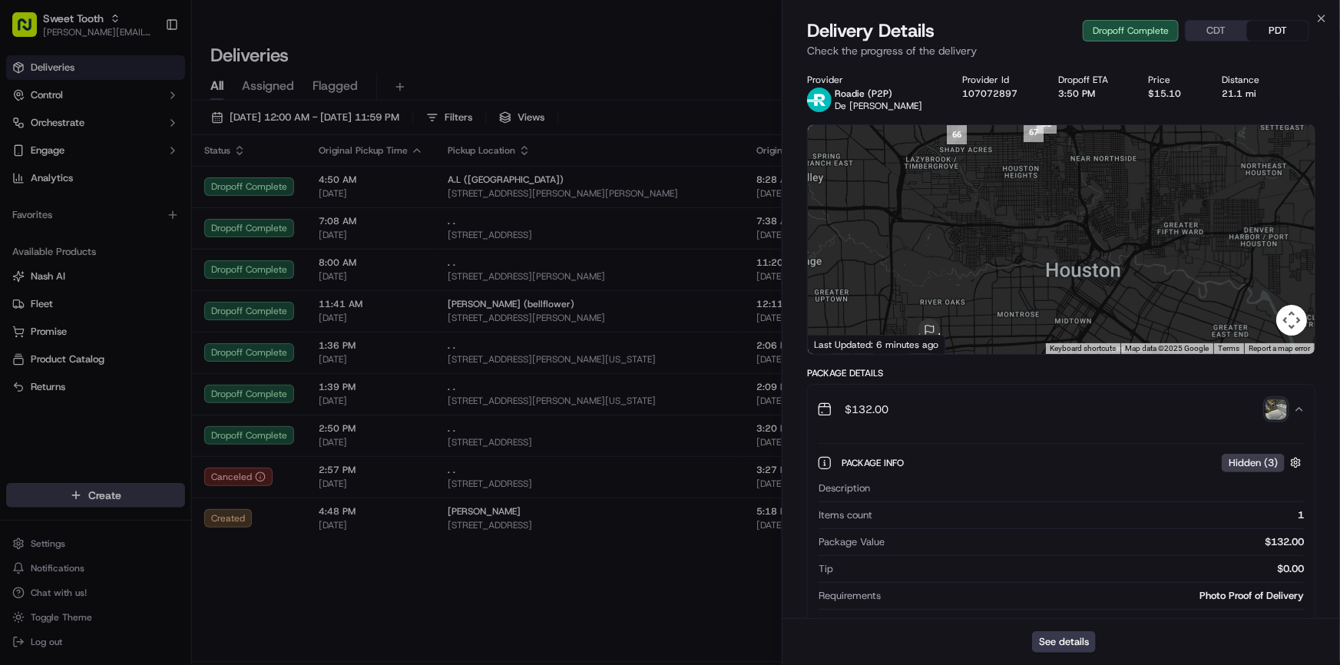
drag, startPoint x: 1054, startPoint y: 238, endPoint x: 1031, endPoint y: 265, distance: 35.4
click at [1031, 265] on div at bounding box center [1061, 239] width 507 height 229
click at [1293, 327] on button "Map camera controls" at bounding box center [1291, 320] width 31 height 31
click at [1300, 314] on button "Map camera controls" at bounding box center [1291, 320] width 31 height 31
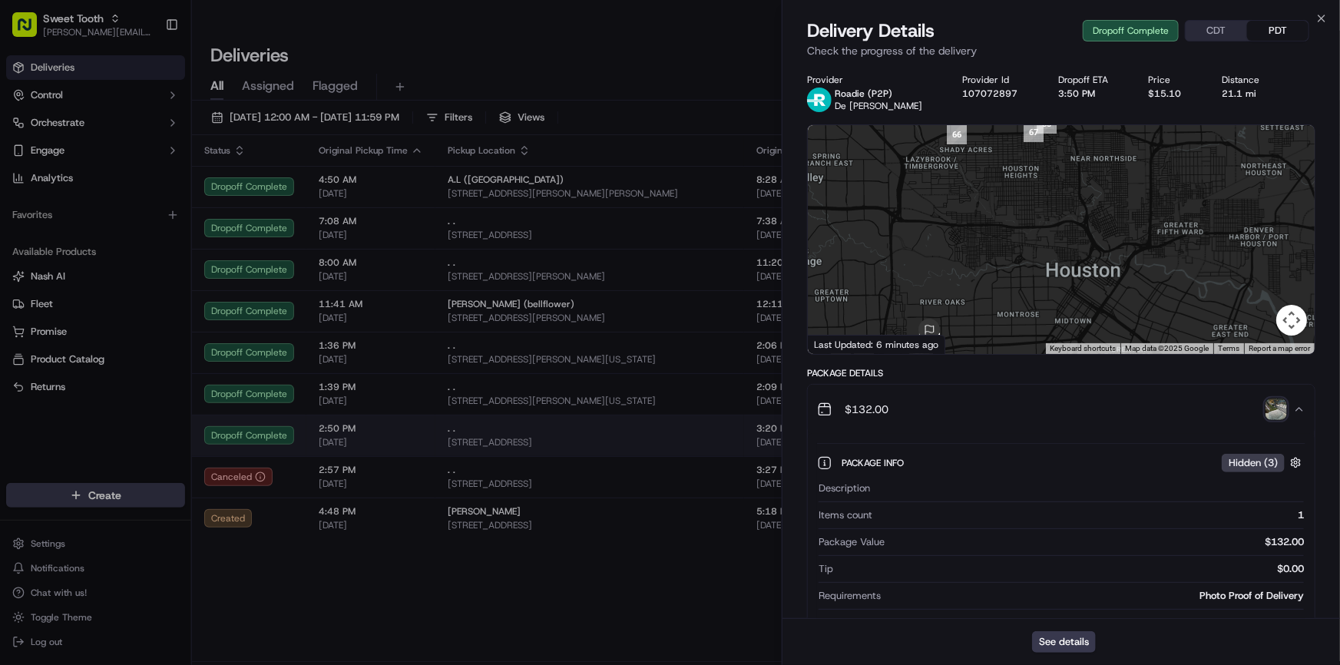
drag, startPoint x: 694, startPoint y: 596, endPoint x: 197, endPoint y: 416, distance: 528.0
